Goal: Check status: Check status

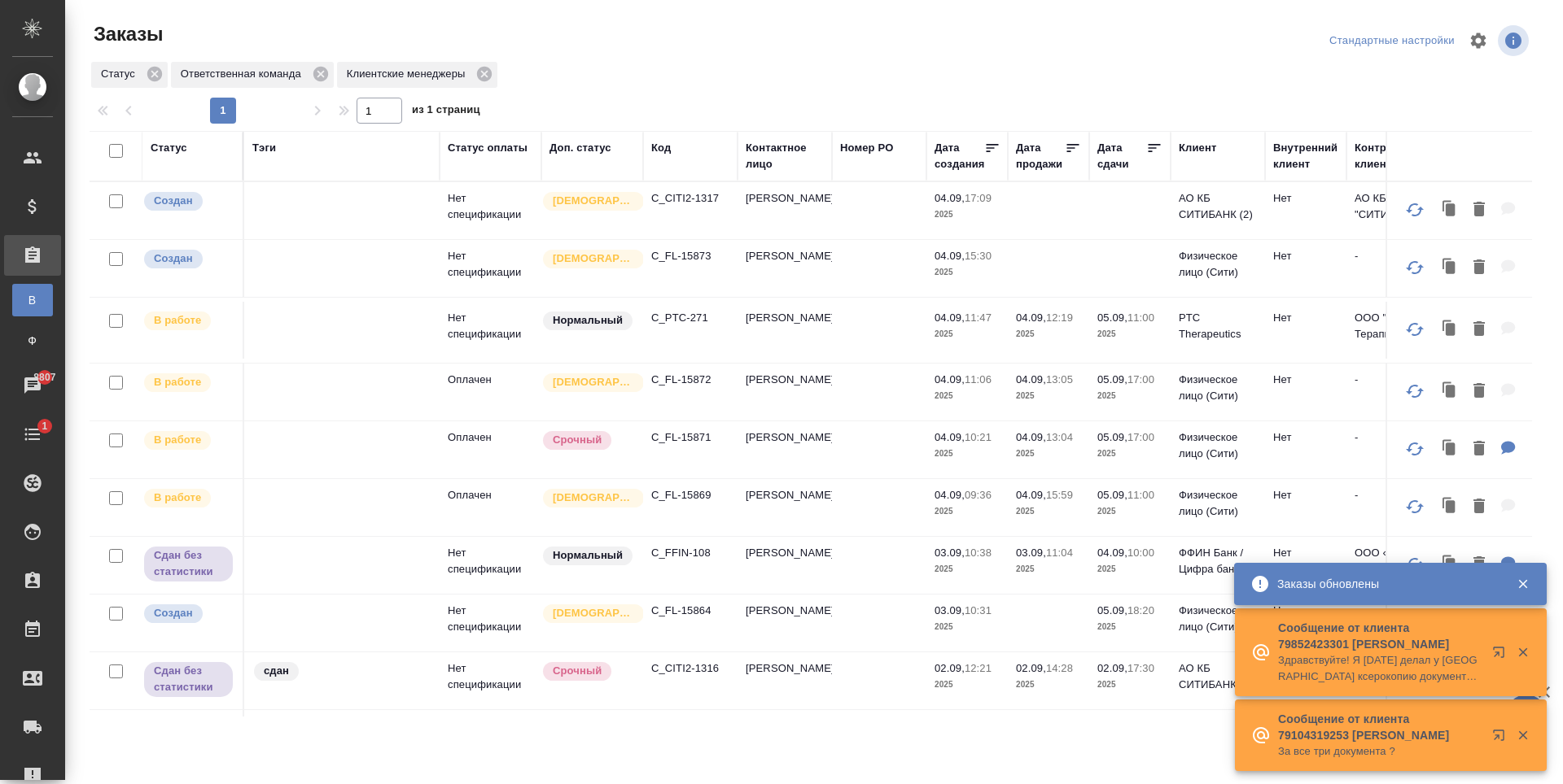
click at [689, 495] on p "C_FL-15869" at bounding box center [691, 495] width 78 height 16
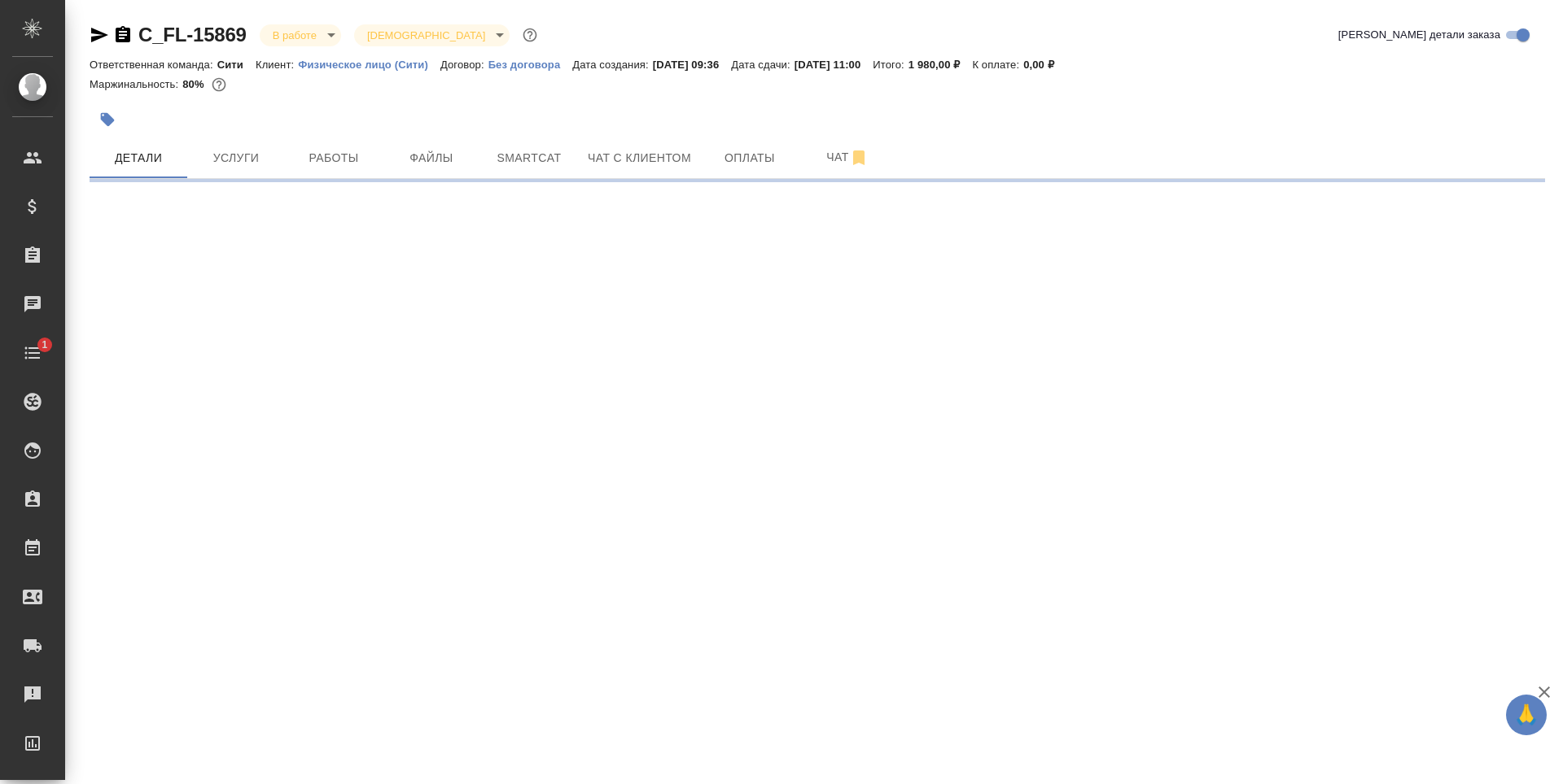
select select "RU"
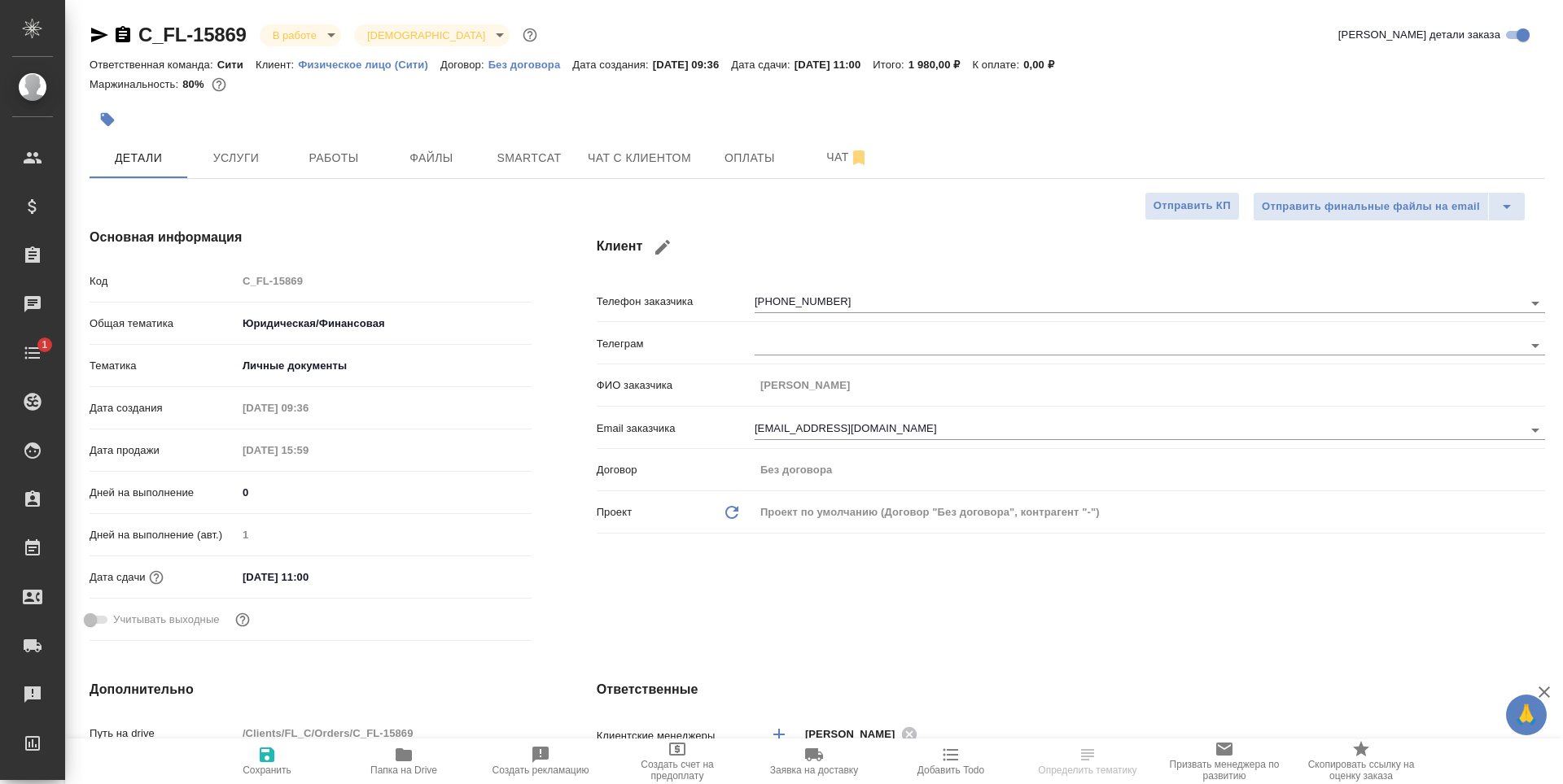
type textarea "x"
click at [801, 289] on div "+79259057299" at bounding box center [1149, 301] width 790 height 30
click at [823, 292] on div "+79259057299" at bounding box center [1149, 301] width 790 height 30
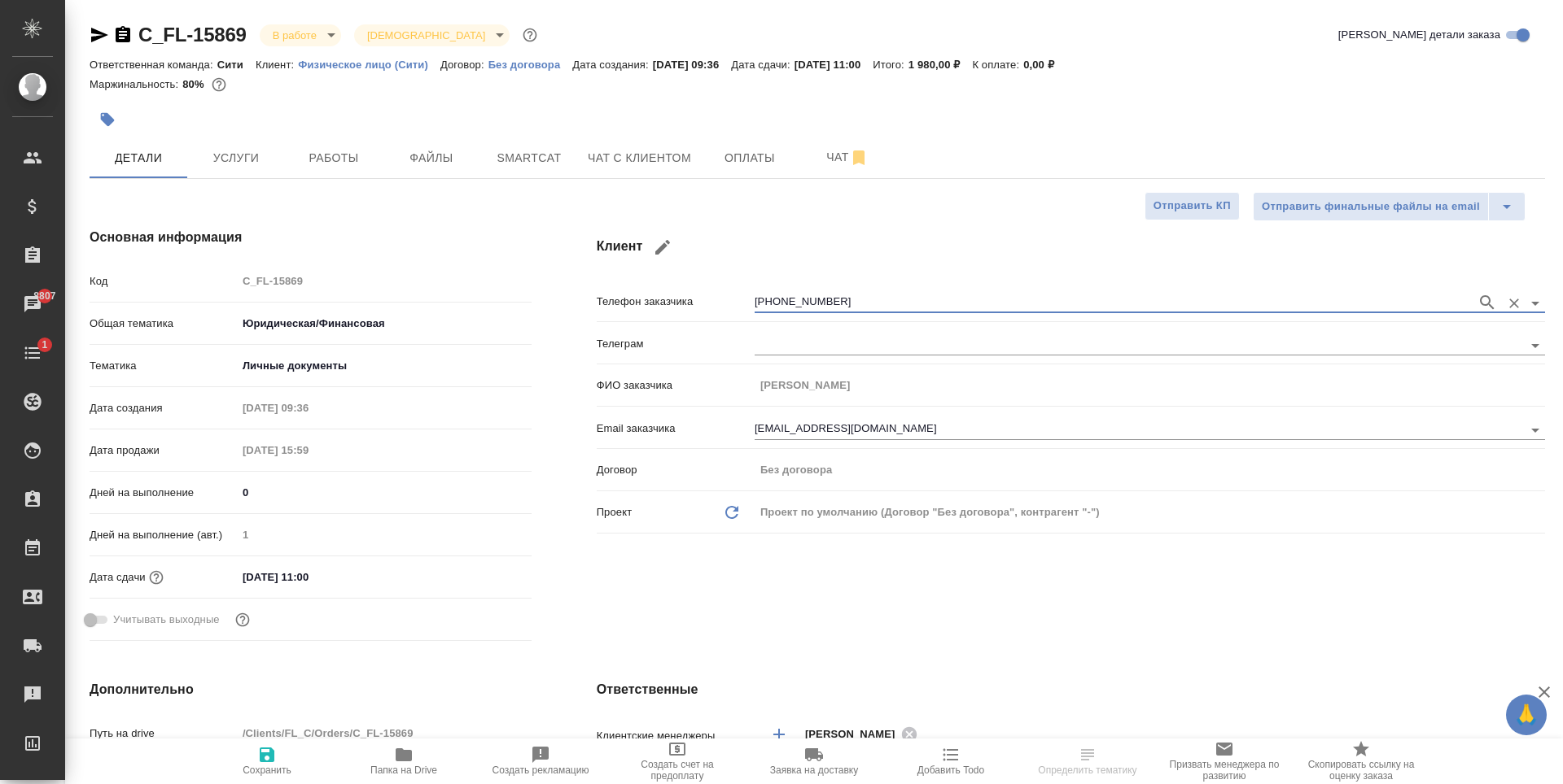
click at [941, 93] on div "Маржинальность: 80%" at bounding box center [817, 84] width 1456 height 21
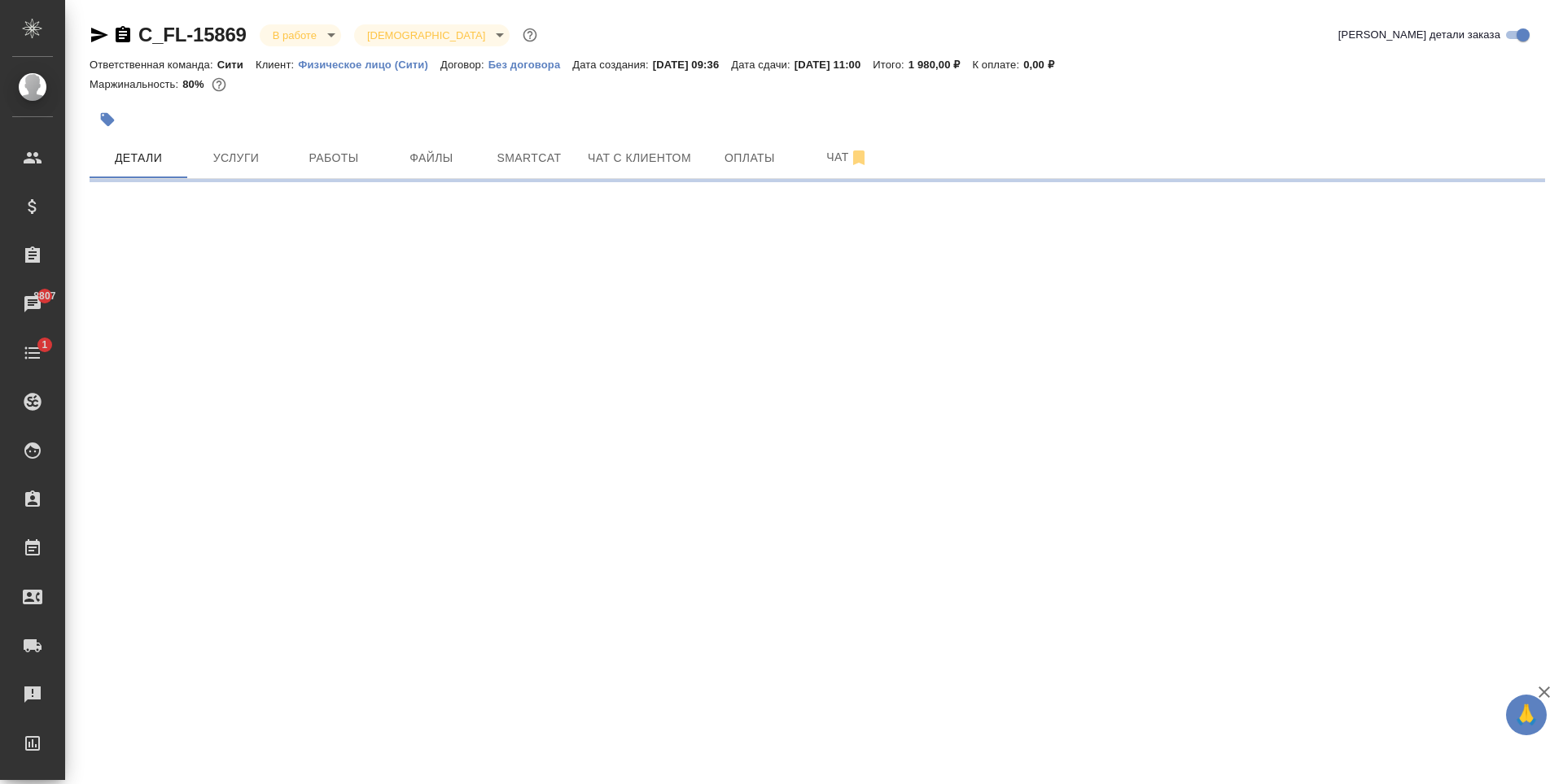
select select "RU"
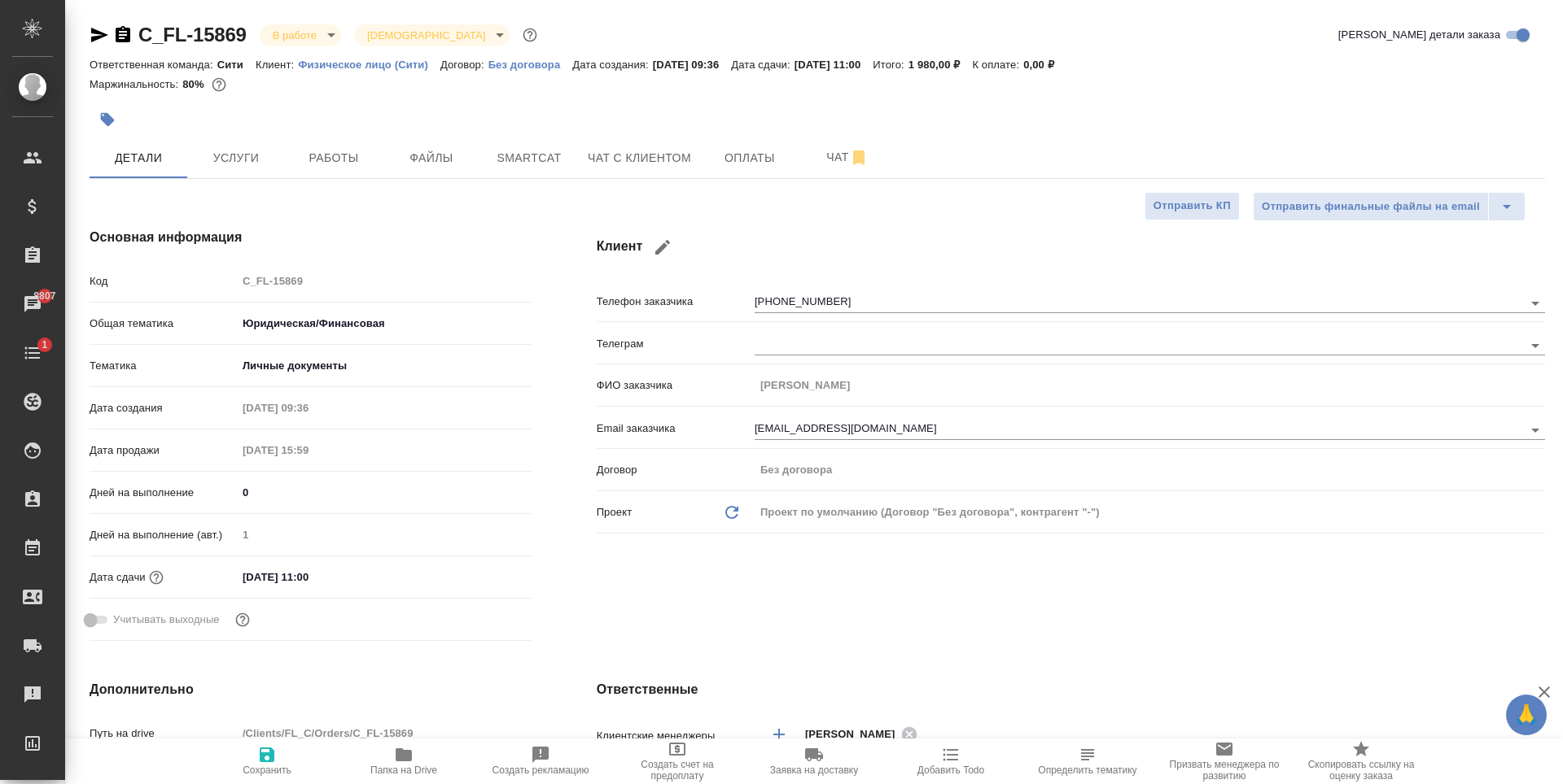
type textarea "x"
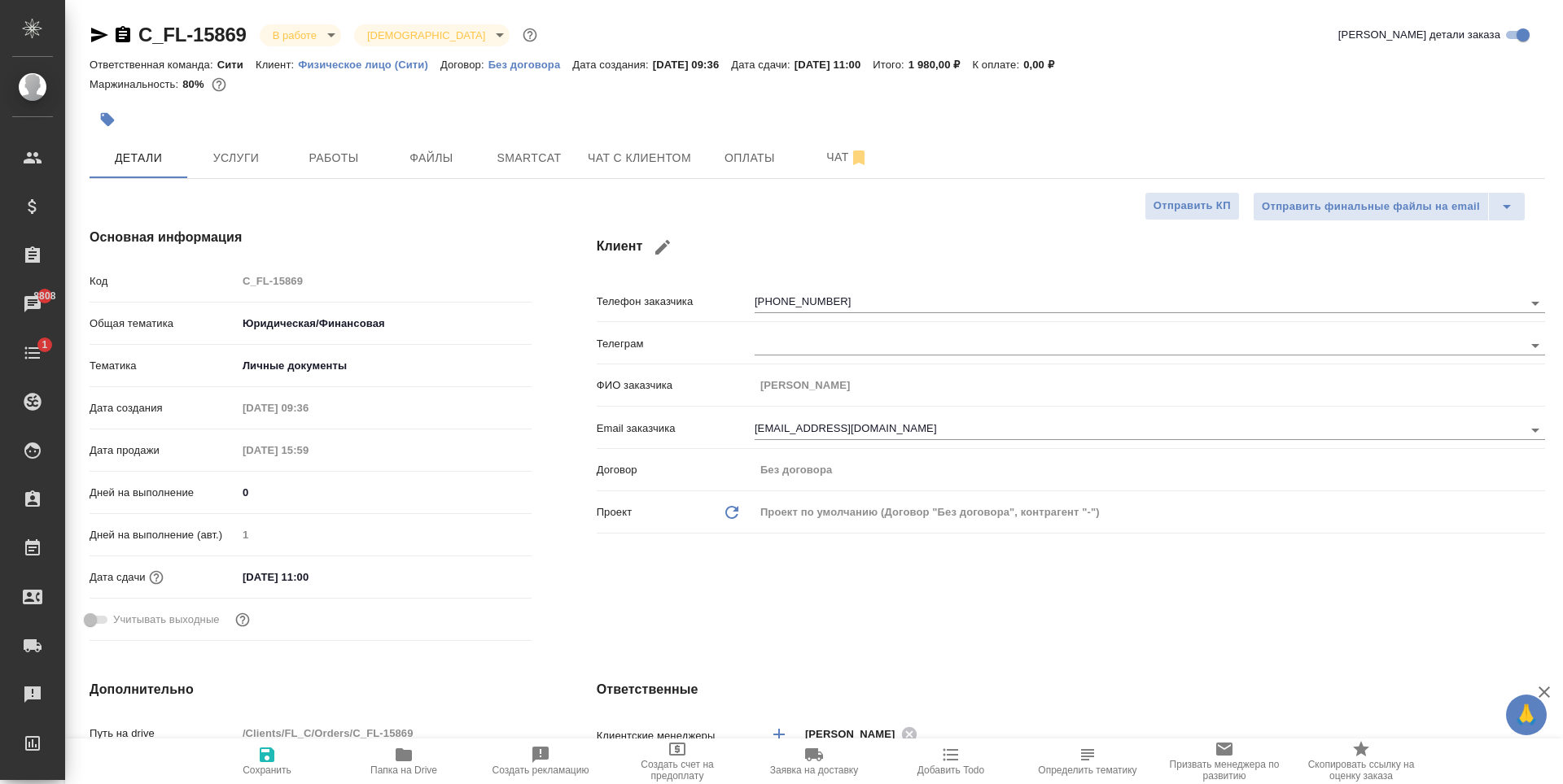
type textarea "x"
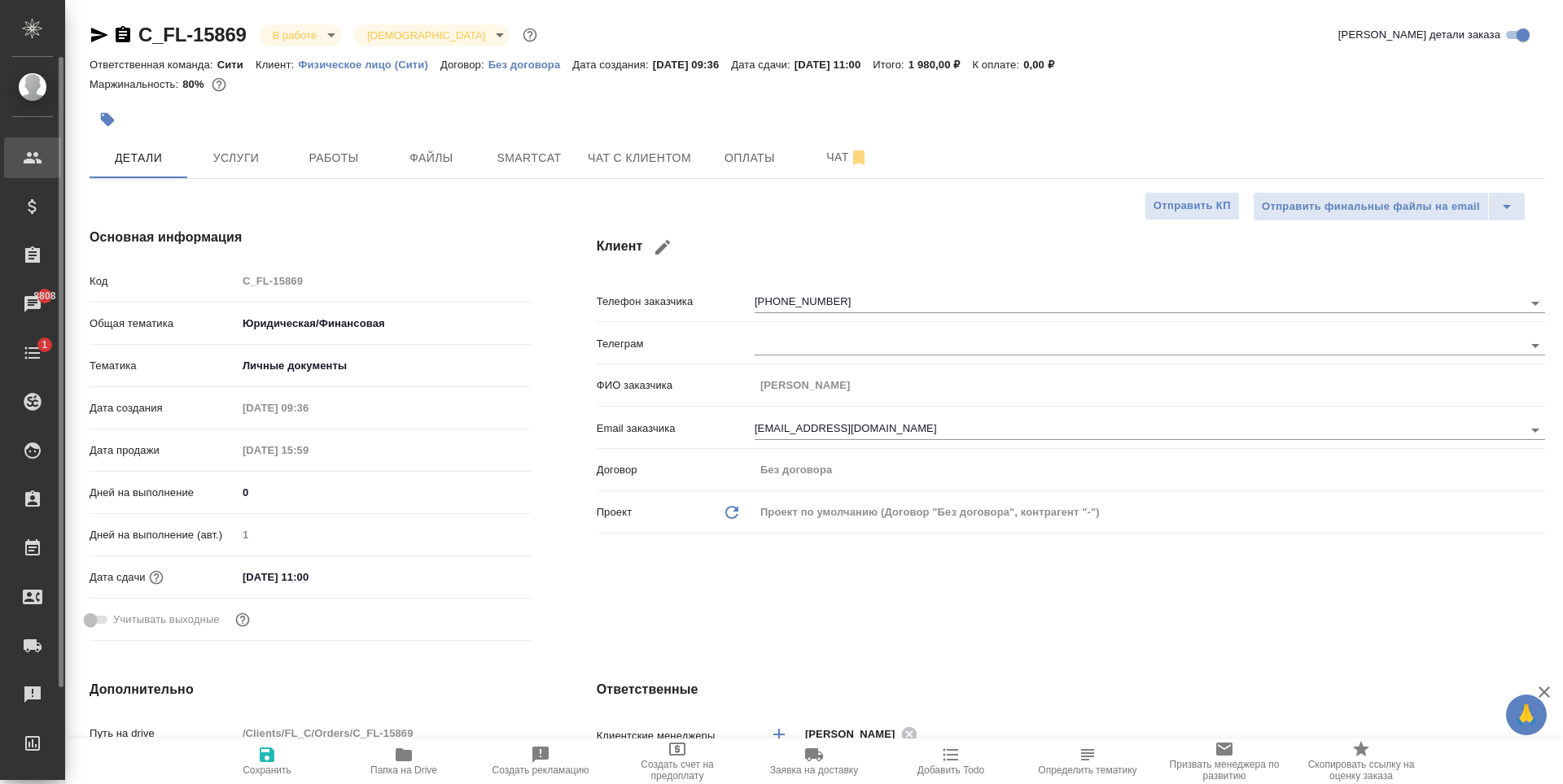
type textarea "x"
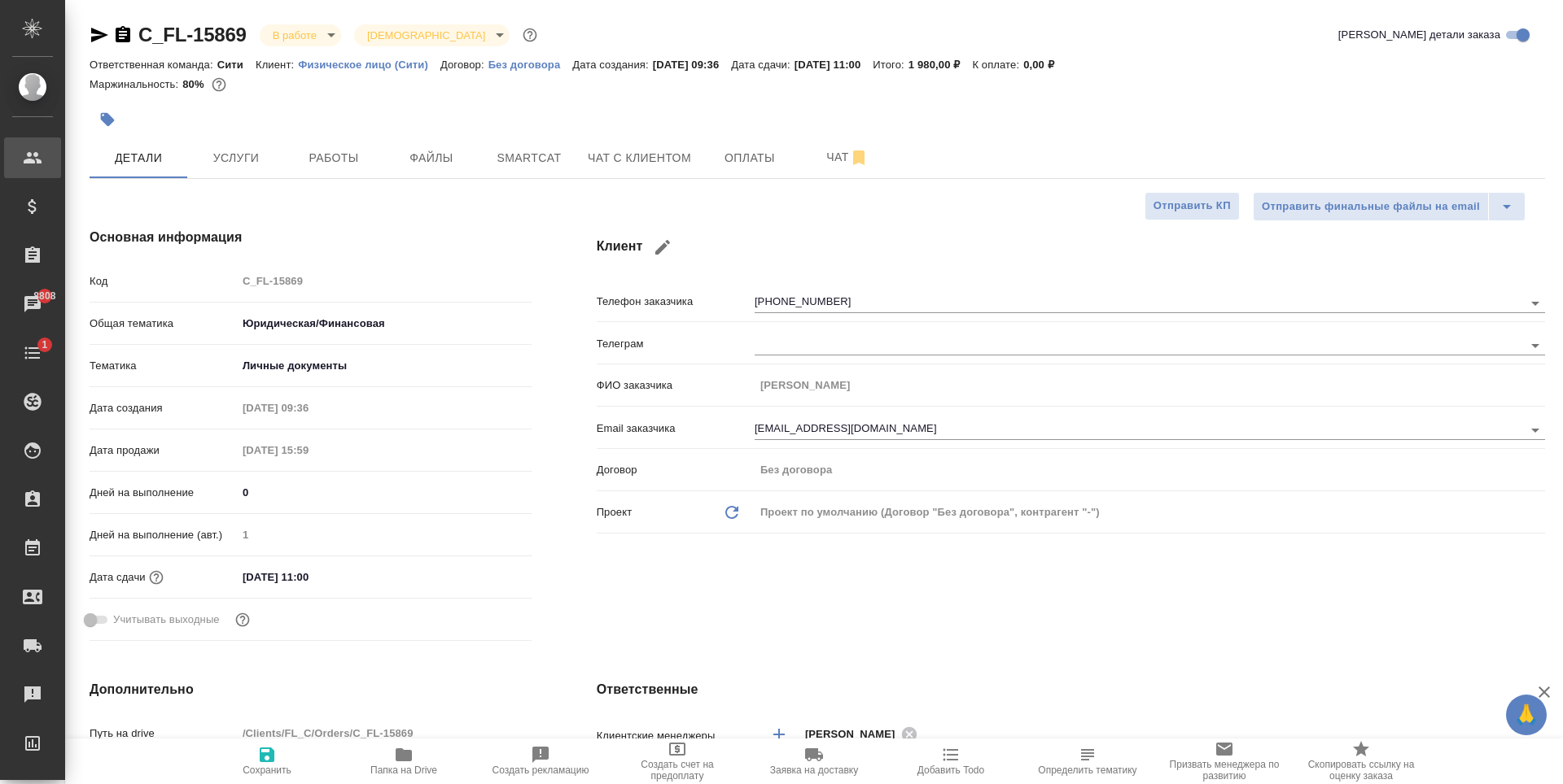
type textarea "x"
click at [316, 162] on span "Работы" at bounding box center [334, 159] width 78 height 20
